Goal: Information Seeking & Learning: Learn about a topic

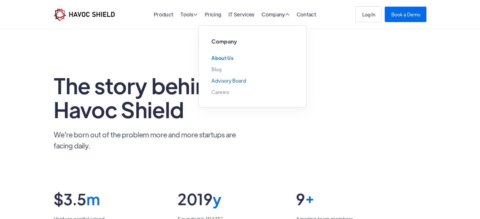
click at [226, 82] on link "Advisory Board" at bounding box center [229, 80] width 34 height 5
click at [223, 57] on link "About Us" at bounding box center [223, 58] width 22 height 5
click at [307, 14] on link "Contact" at bounding box center [307, 14] width 20 height 7
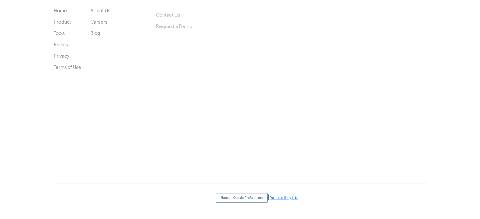
scroll to position [576, 0]
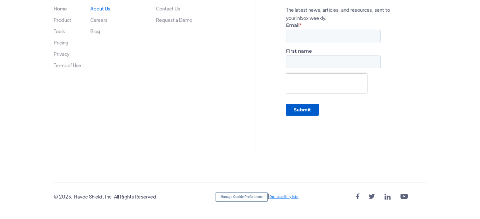
click at [96, 6] on link "About Us" at bounding box center [100, 8] width 20 height 5
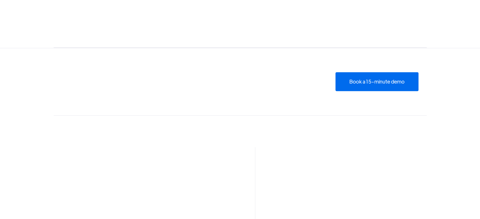
scroll to position [347, 0]
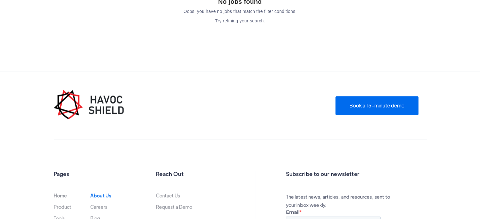
scroll to position [916, 0]
